Goal: Check status: Check status

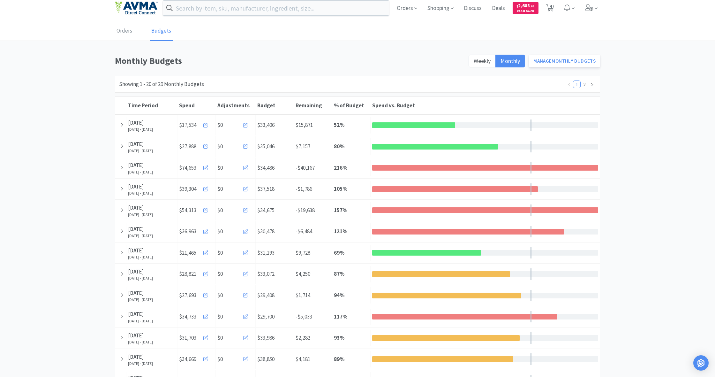
scroll to position [5, 0]
click at [438, 6] on span "Shopping" at bounding box center [440, 8] width 31 height 26
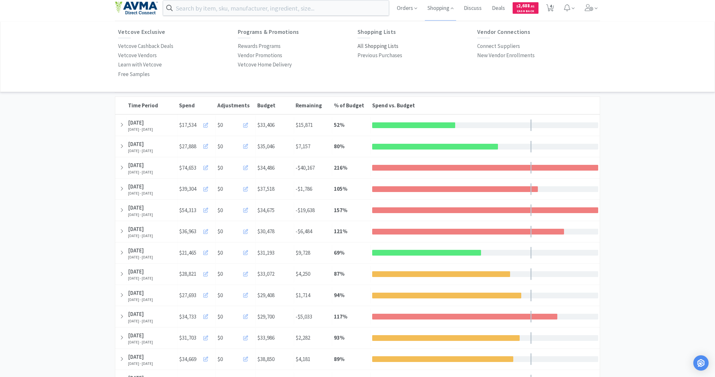
click at [375, 45] on p "All Shopping Lists" at bounding box center [378, 46] width 41 height 9
select select "1"
select select "2"
select select "1"
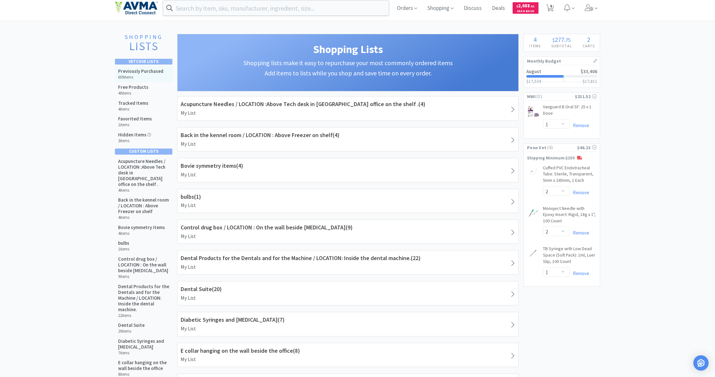
click at [145, 73] on h5 "Previously Purchased" at bounding box center [140, 71] width 45 height 6
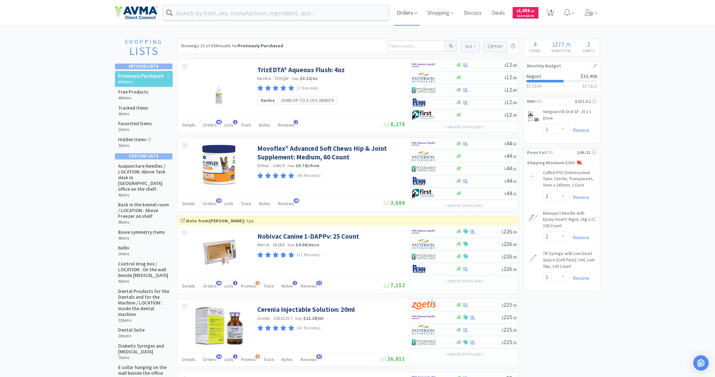
click at [409, 13] on span "Orders" at bounding box center [407, 13] width 26 height 26
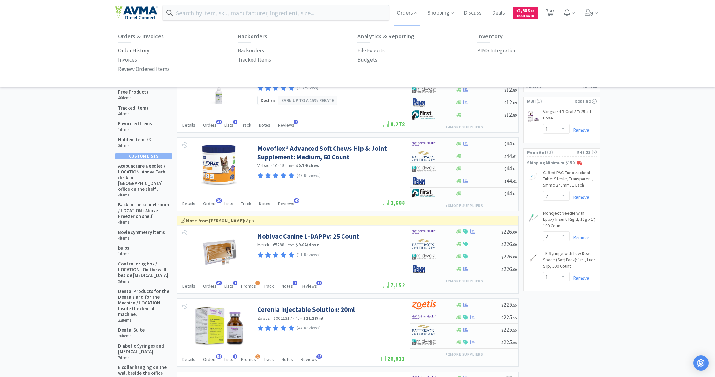
drag, startPoint x: 132, startPoint y: 50, endPoint x: 145, endPoint y: 54, distance: 13.2
click at [132, 50] on p "Order History" at bounding box center [133, 50] width 31 height 9
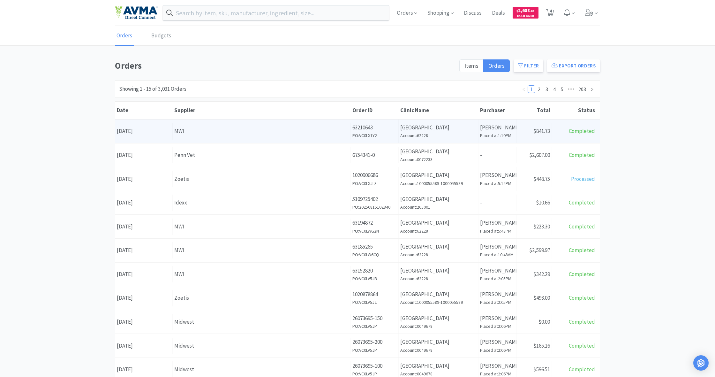
click at [400, 131] on div "Clinic Name [GEOGRAPHIC_DATA] Account: 62228" at bounding box center [439, 131] width 80 height 24
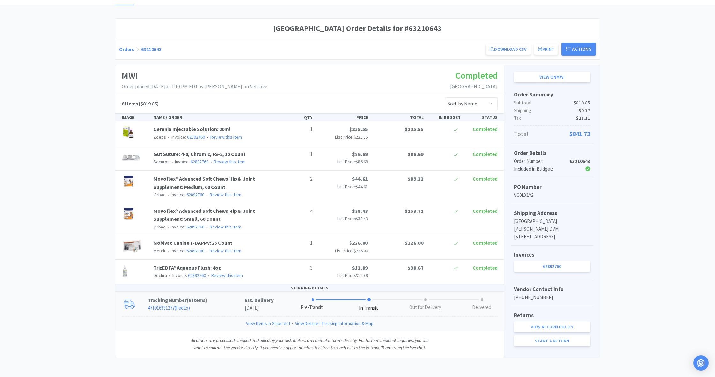
scroll to position [47, 0]
click at [370, 298] on span at bounding box center [368, 299] width 3 height 3
click at [389, 306] on div "Tracking Number ( 6 Items ) 471916331277 ( FedEx ) Est. Delivery [DATE] Pre-Tra…" at bounding box center [309, 303] width 389 height 25
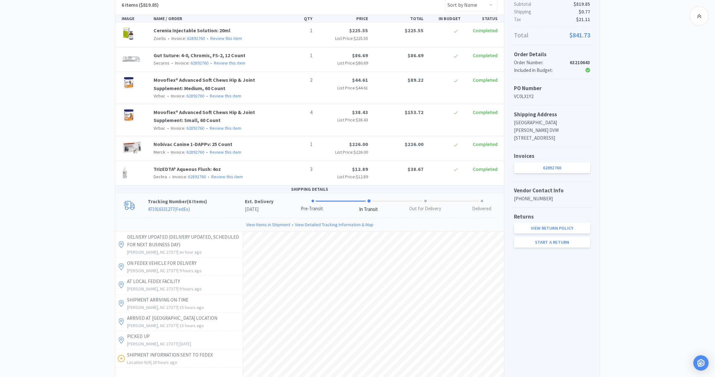
scroll to position [140, 0]
click at [167, 205] on link "471916331277 ( FedEx )" at bounding box center [169, 208] width 42 height 6
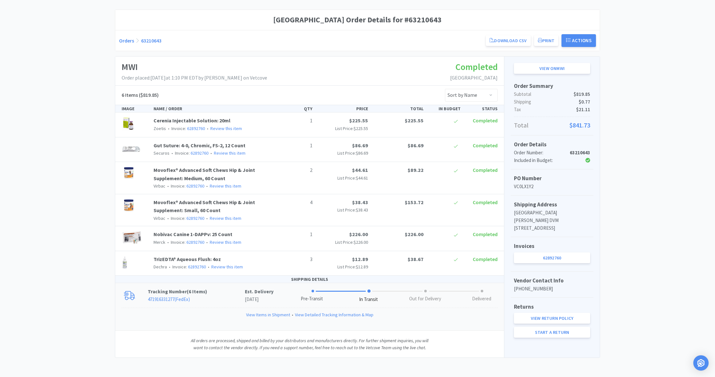
scroll to position [47, 0]
